Goal: Task Accomplishment & Management: Manage account settings

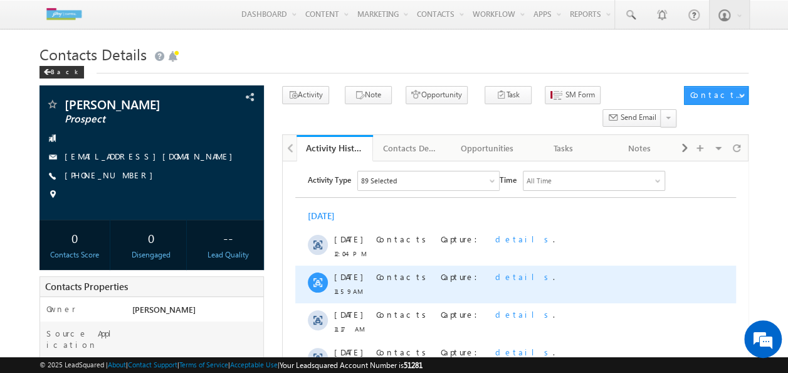
click at [495, 273] on span "details" at bounding box center [524, 276] width 58 height 11
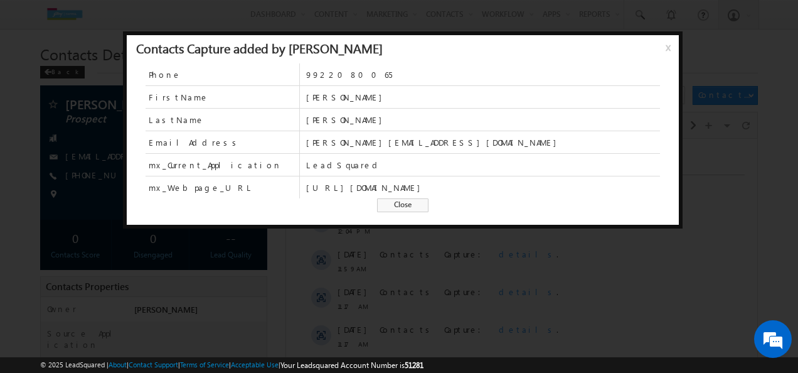
click at [671, 48] on span "x" at bounding box center [670, 52] width 10 height 23
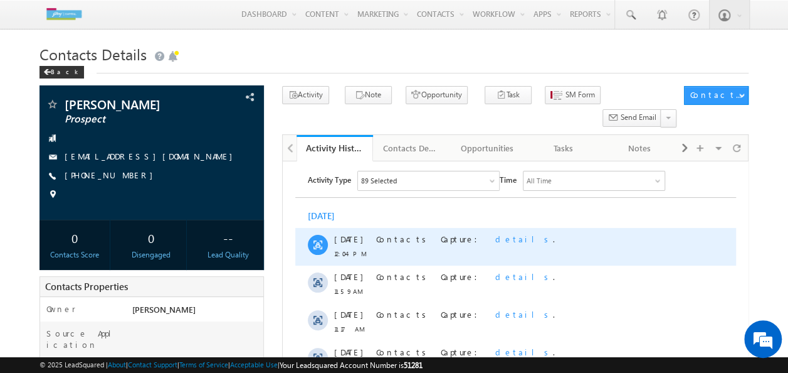
click at [495, 239] on span "details" at bounding box center [524, 238] width 58 height 11
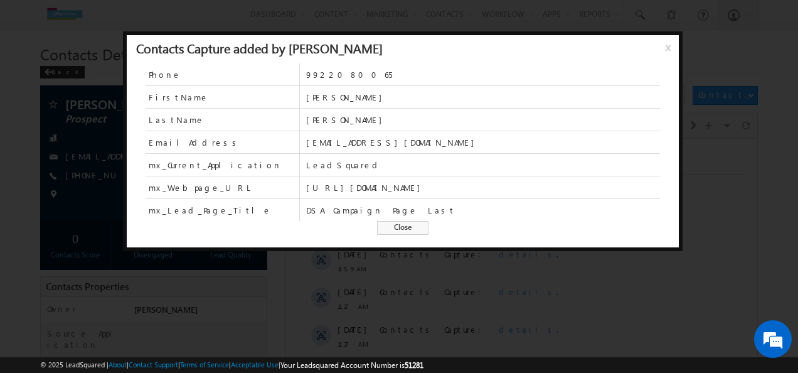
click at [665, 46] on span "x" at bounding box center [670, 52] width 10 height 23
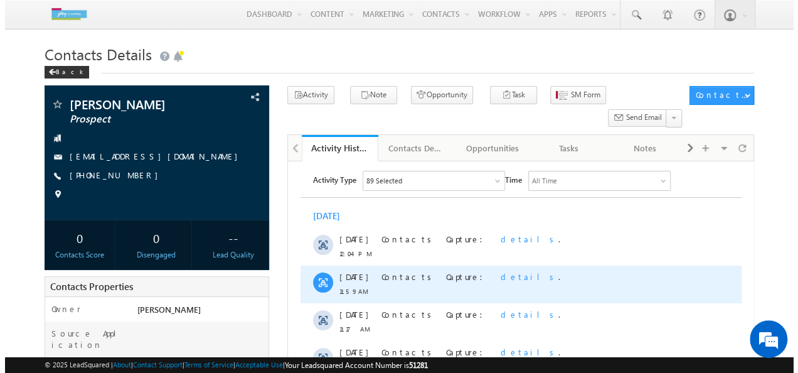
scroll to position [63, 0]
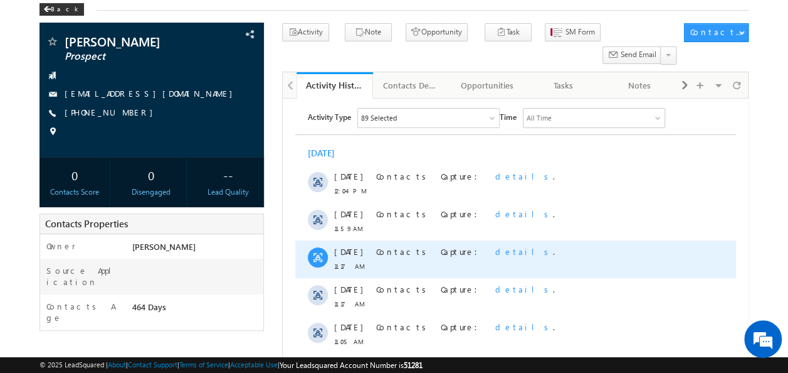
click at [495, 253] on span "details" at bounding box center [524, 251] width 58 height 11
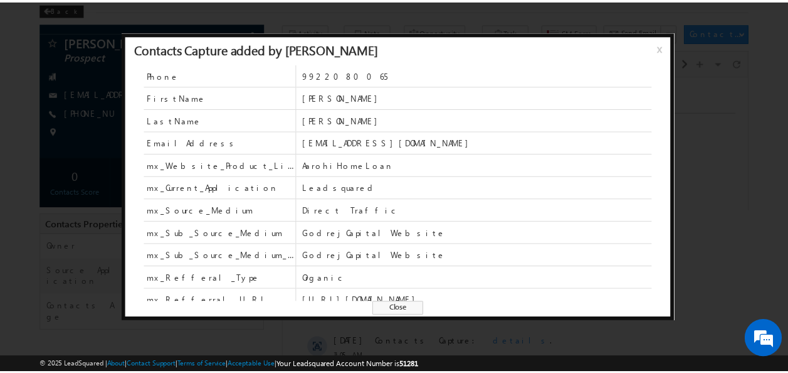
scroll to position [30, 0]
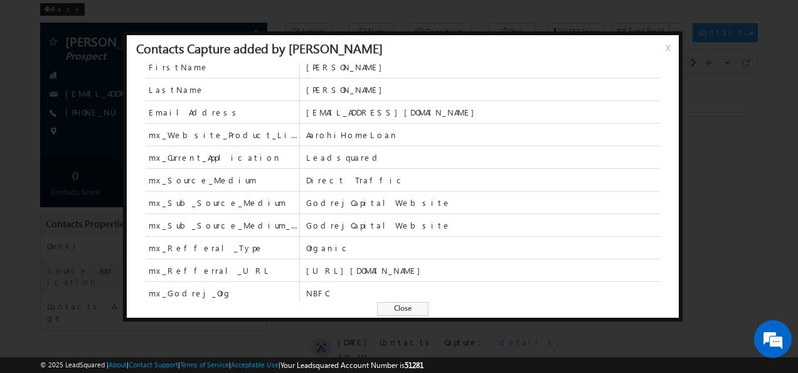
click at [669, 46] on span "x" at bounding box center [670, 52] width 10 height 23
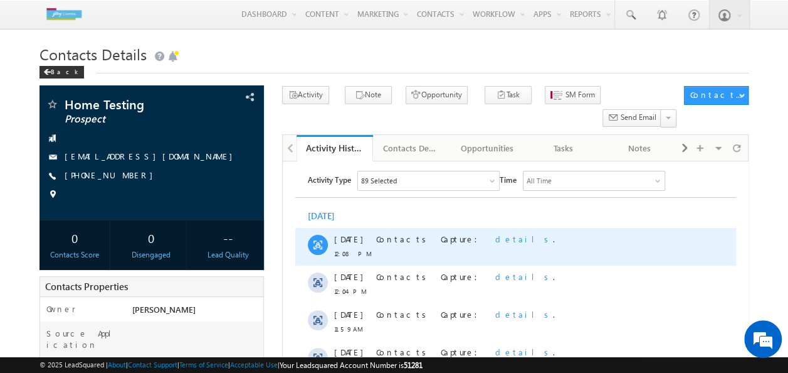
click at [495, 240] on span "details" at bounding box center [524, 238] width 58 height 11
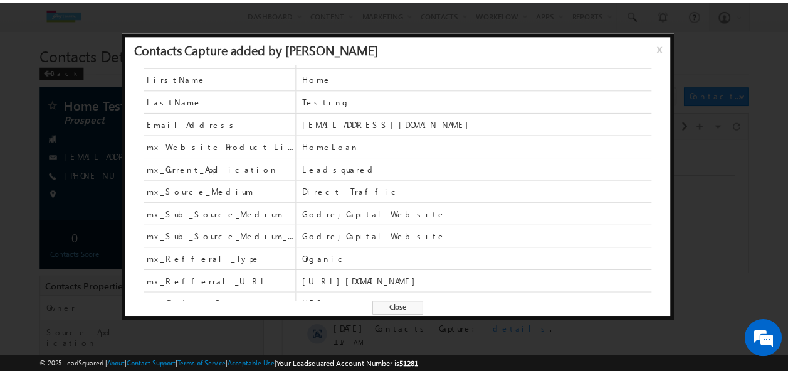
scroll to position [29, 0]
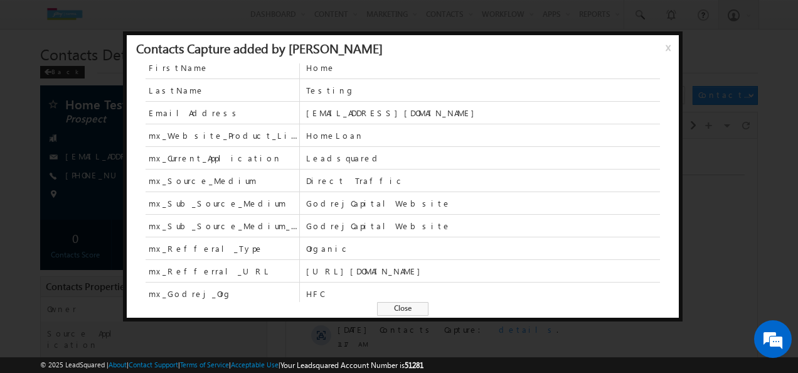
click at [665, 50] on span "x" at bounding box center [670, 52] width 10 height 23
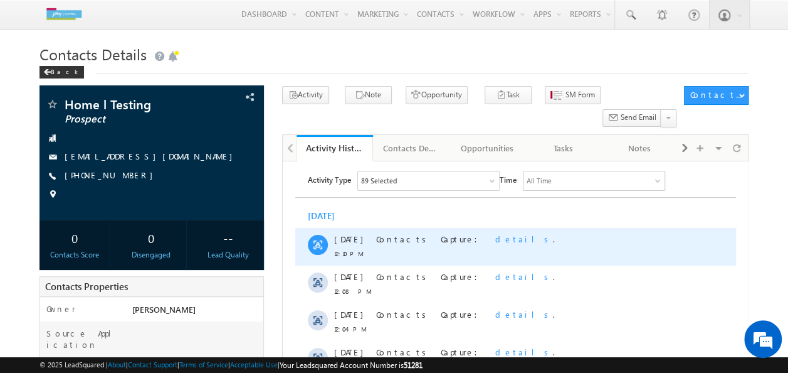
click at [495, 240] on span "details" at bounding box center [524, 238] width 58 height 11
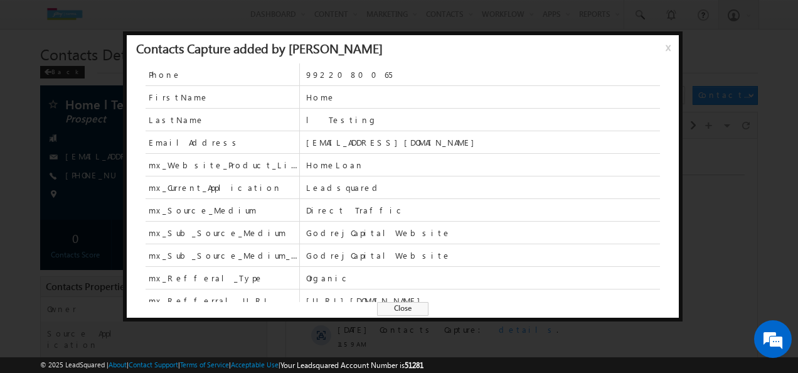
click at [669, 51] on span "x" at bounding box center [670, 52] width 10 height 23
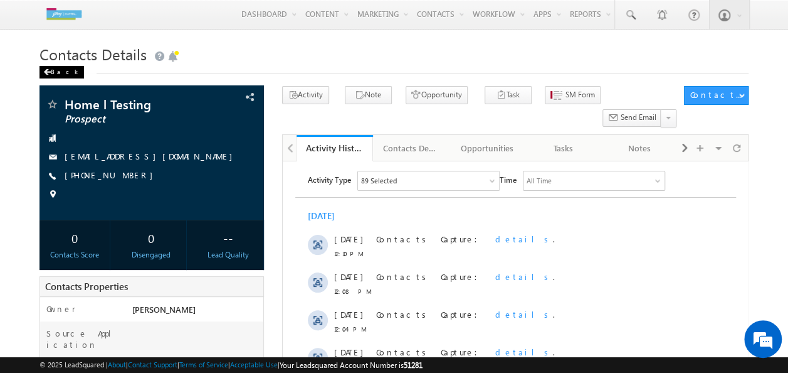
click at [54, 72] on div "Back" at bounding box center [62, 72] width 45 height 13
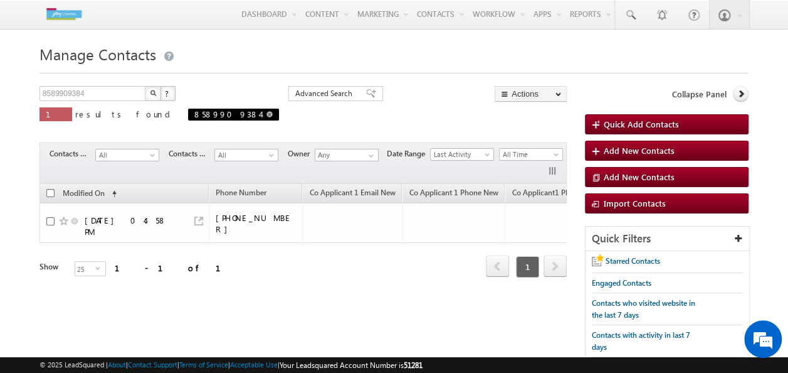
click at [267, 119] on link at bounding box center [270, 114] width 6 height 11
type input "Search Contacts"
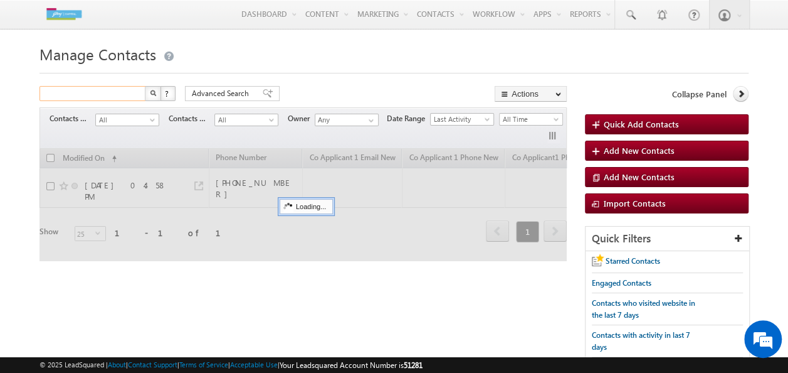
click at [114, 98] on input "text" at bounding box center [93, 93] width 107 height 15
type input "0"
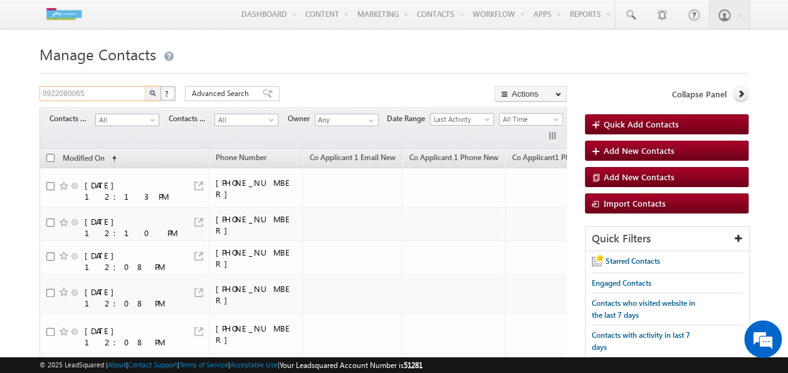
type input "9922080065"
click at [149, 100] on button "button" at bounding box center [153, 93] width 16 height 15
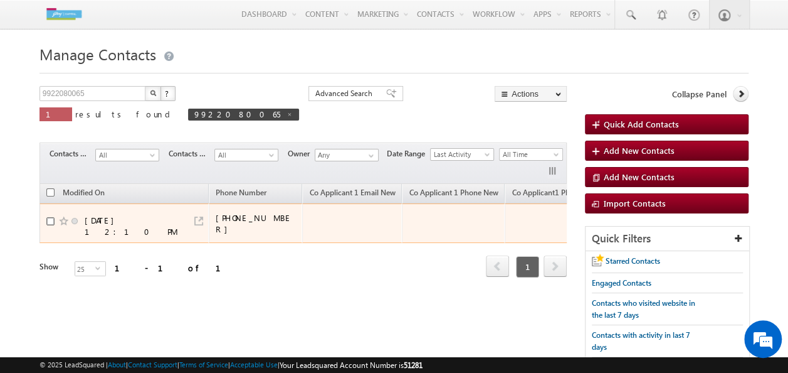
click at [53, 218] on input "checkbox" at bounding box center [50, 221] width 8 height 8
checkbox input "true"
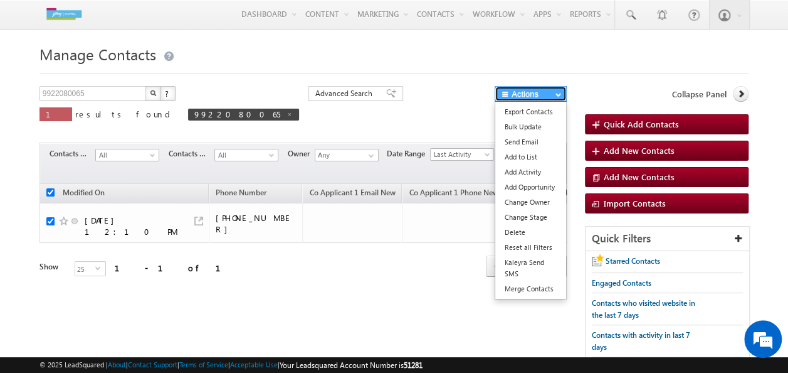
click at [539, 91] on button "Actions" at bounding box center [531, 94] width 72 height 16
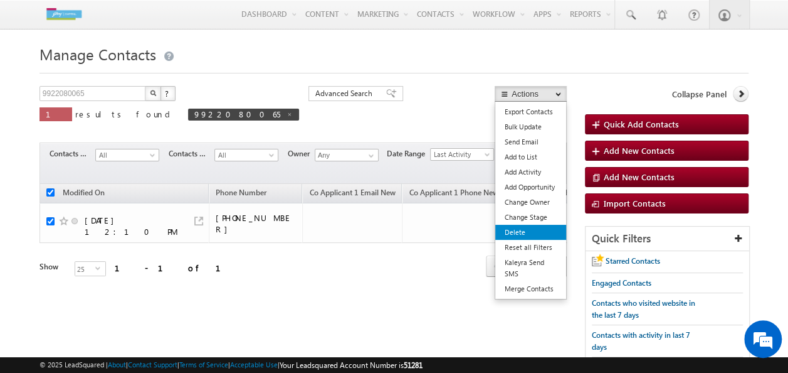
click at [523, 236] on link "Delete" at bounding box center [530, 232] width 71 height 15
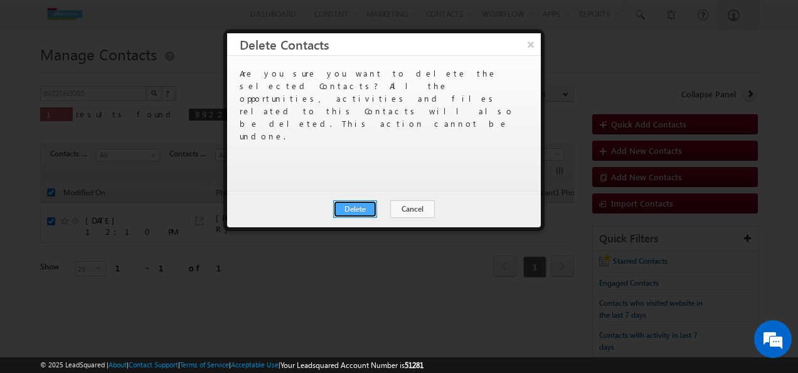
click at [368, 208] on button "Delete" at bounding box center [355, 209] width 44 height 18
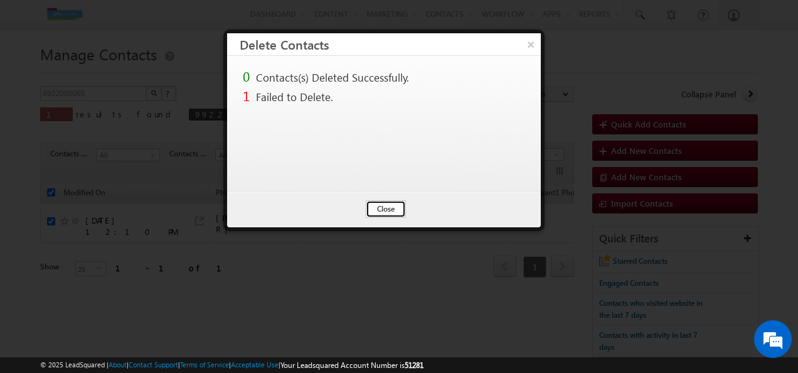
click at [394, 208] on button "Close" at bounding box center [386, 209] width 40 height 18
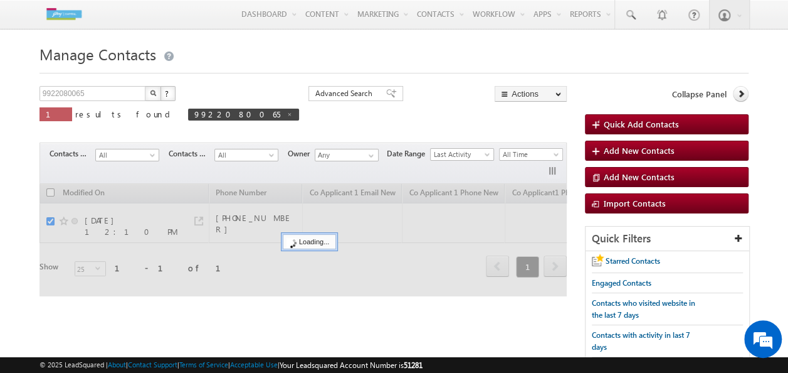
checkbox input "false"
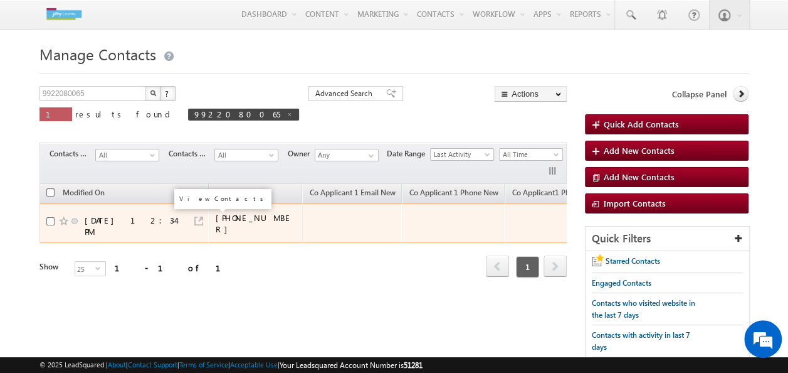
click at [196, 217] on link at bounding box center [198, 220] width 9 height 9
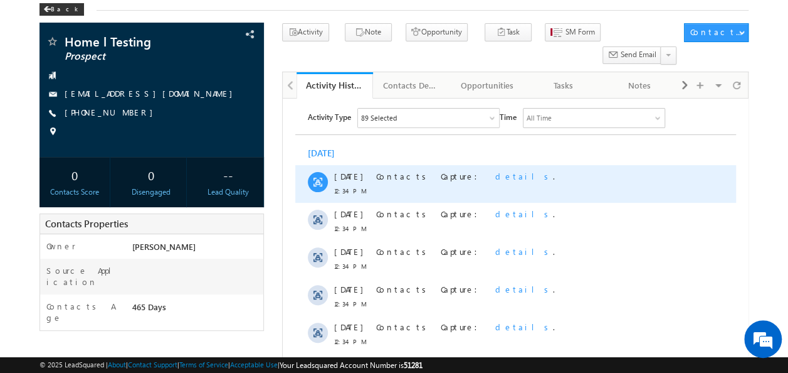
click at [495, 178] on span "details" at bounding box center [524, 176] width 58 height 11
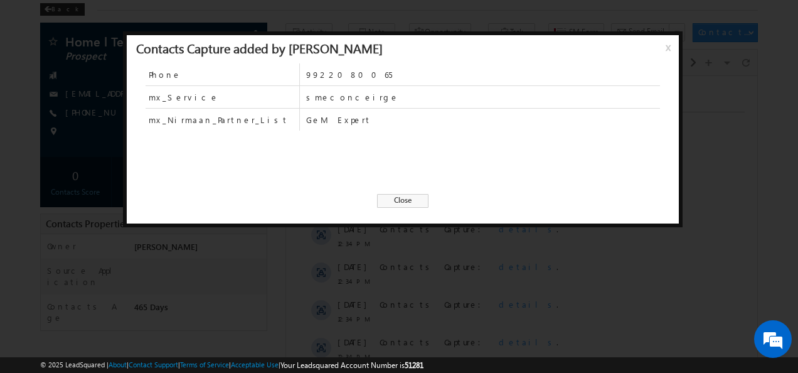
click at [405, 197] on span "Close" at bounding box center [402, 201] width 51 height 14
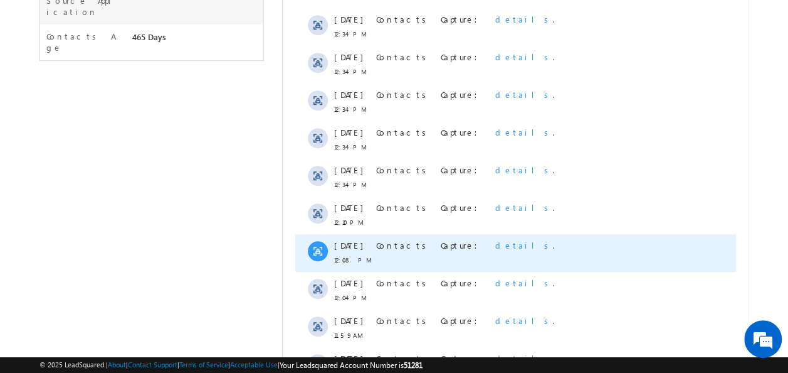
scroll to position [314, 0]
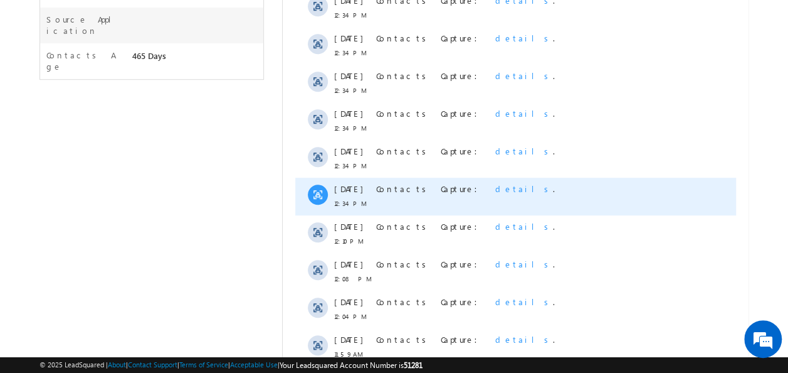
click at [495, 188] on span "details" at bounding box center [524, 188] width 58 height 11
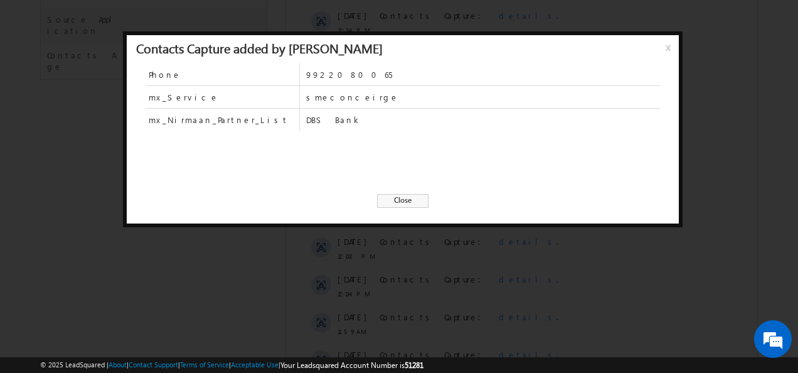
click at [668, 50] on span "x" at bounding box center [670, 52] width 10 height 23
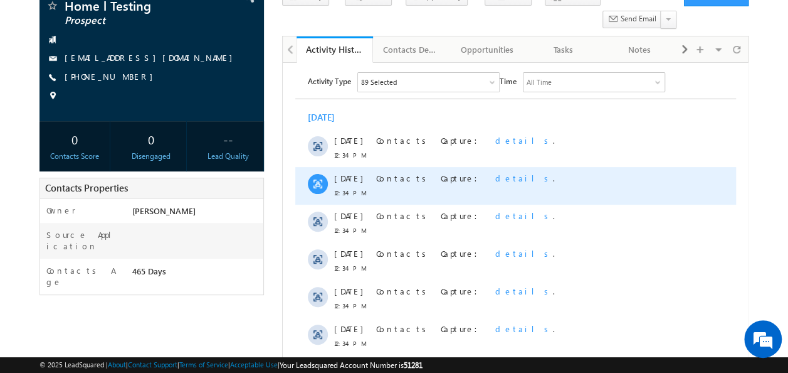
scroll to position [0, 0]
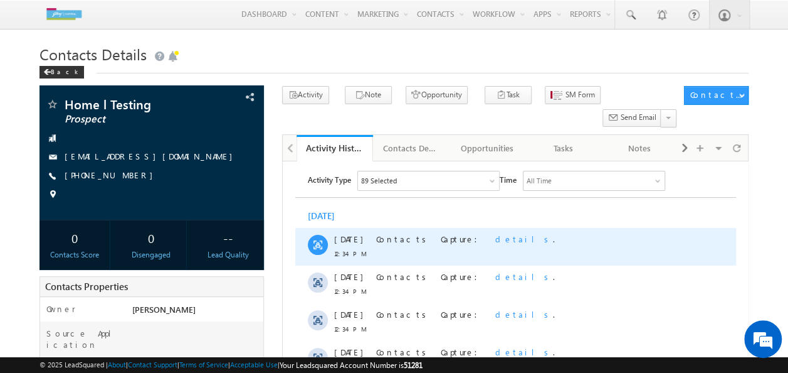
click at [495, 240] on span "details" at bounding box center [524, 238] width 58 height 11
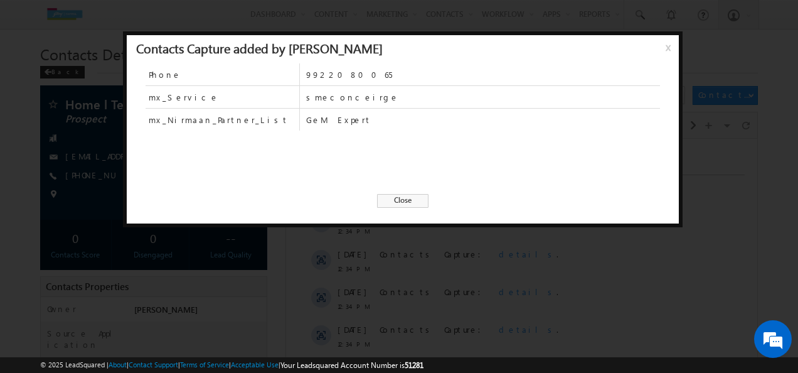
click at [669, 55] on span "x" at bounding box center [670, 52] width 10 height 23
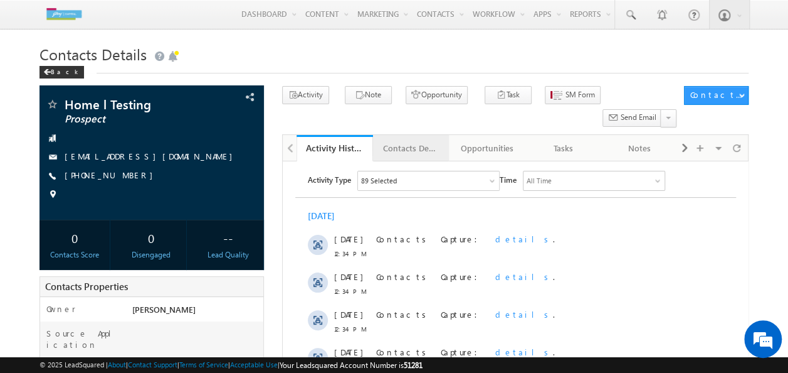
click at [403, 140] on div "Contacts Details" at bounding box center [410, 147] width 55 height 15
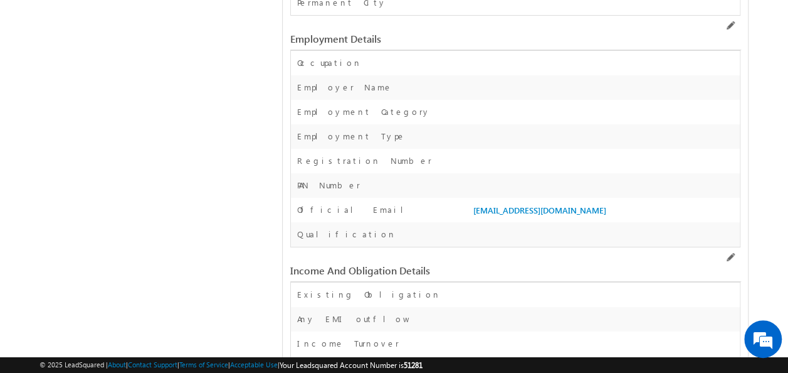
scroll to position [2799, 0]
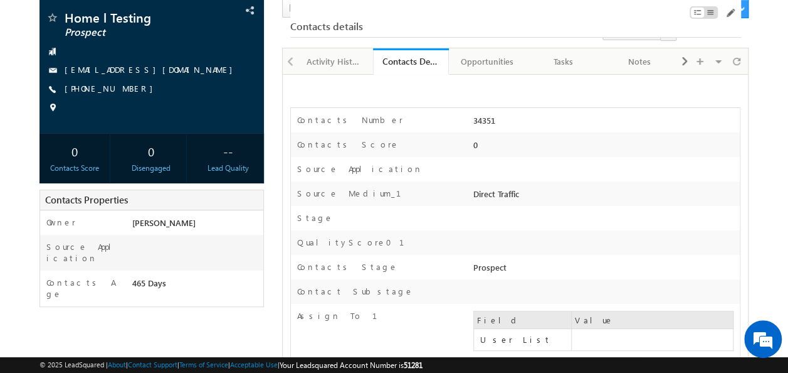
scroll to position [0, 0]
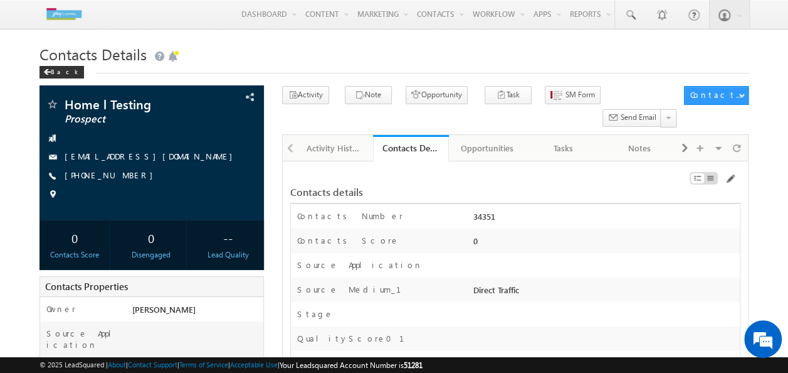
click at [48, 72] on span at bounding box center [47, 72] width 8 height 6
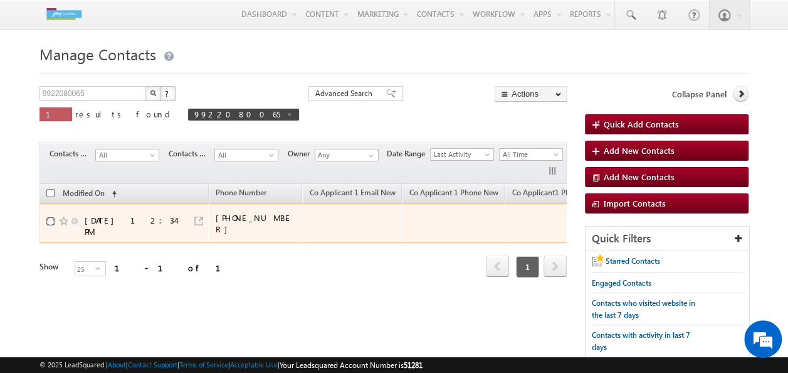
click at [49, 220] on input "checkbox" at bounding box center [50, 221] width 8 height 8
checkbox input "true"
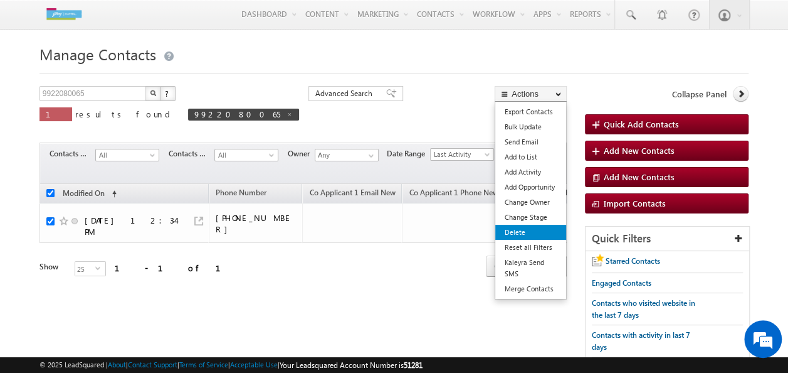
click at [532, 230] on link "Delete" at bounding box center [530, 232] width 71 height 15
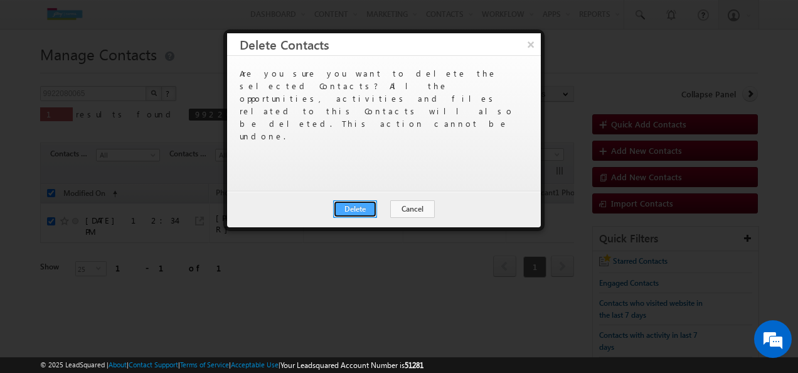
click at [355, 213] on button "Delete" at bounding box center [355, 209] width 44 height 18
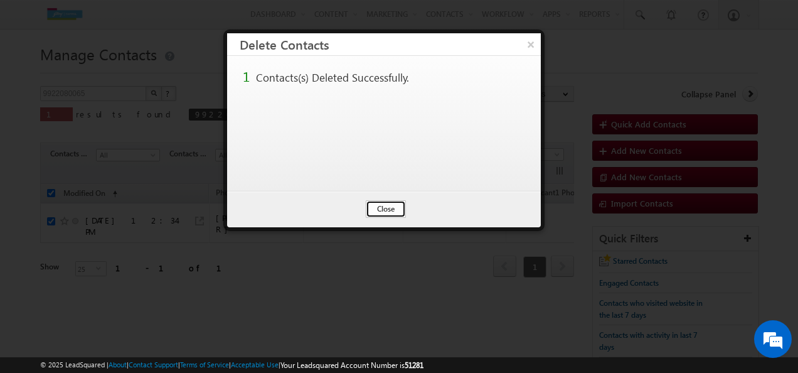
click at [396, 203] on button "Close" at bounding box center [386, 209] width 40 height 18
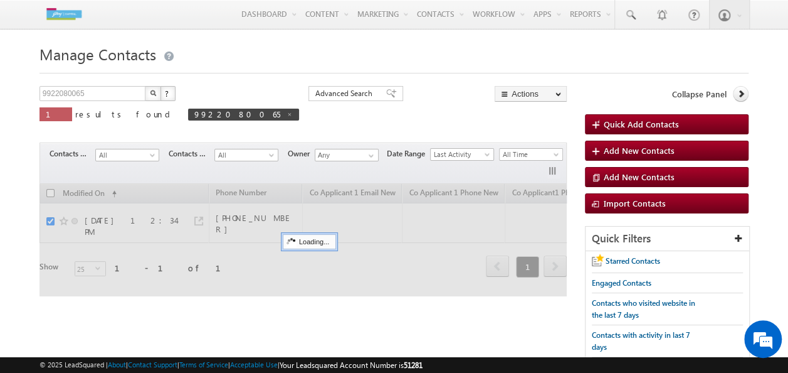
checkbox input "false"
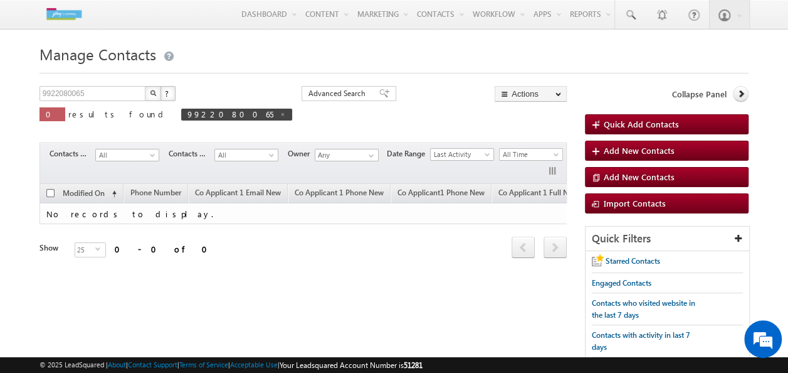
click at [152, 95] on button "button" at bounding box center [153, 93] width 16 height 15
click at [280, 113] on span at bounding box center [283, 114] width 6 height 6
type input "Search Contacts"
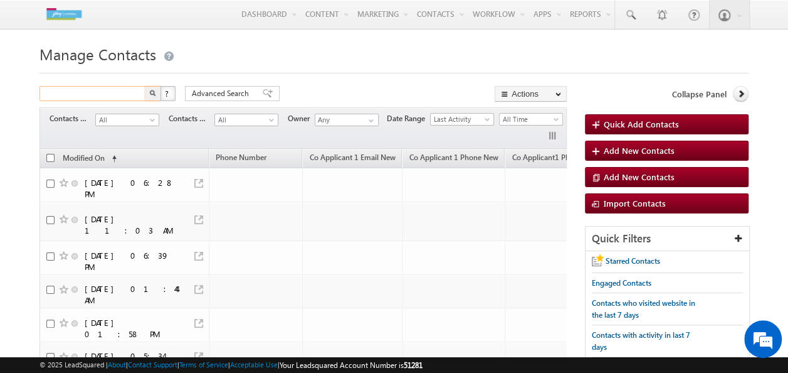
click at [135, 93] on input "text" at bounding box center [93, 93] width 107 height 15
type input "9922080065"
click at [150, 92] on img "button" at bounding box center [152, 93] width 6 height 6
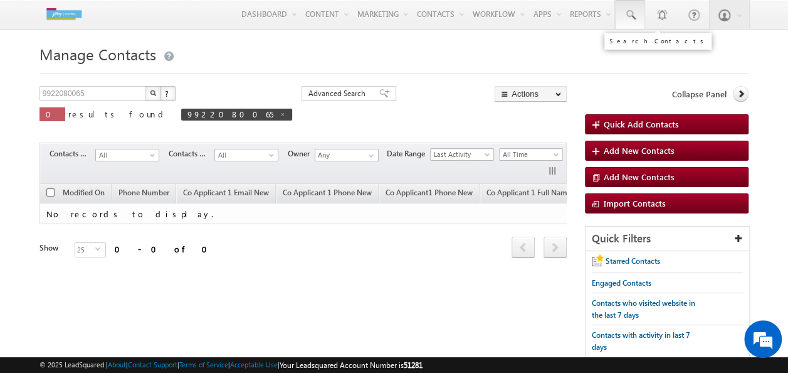
click at [638, 14] on link at bounding box center [630, 14] width 30 height 29
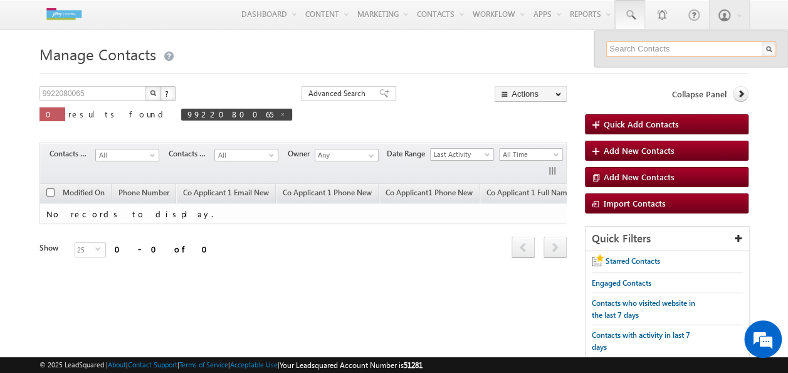
click at [635, 45] on input "text" at bounding box center [692, 48] width 170 height 15
type input "9922080065"
